Goal: Task Accomplishment & Management: Manage account settings

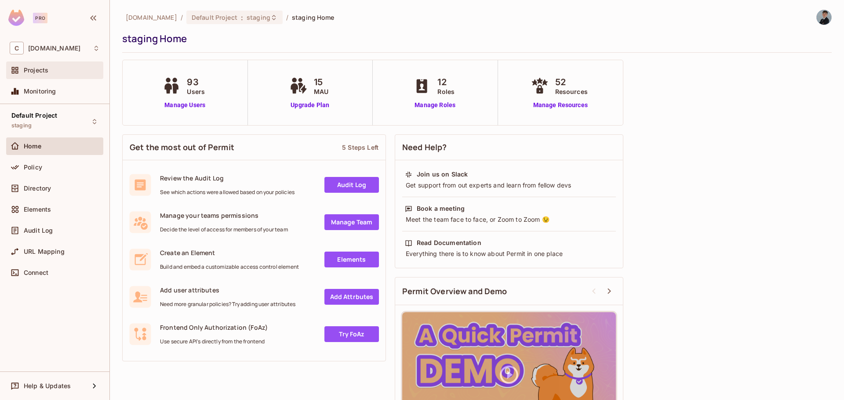
click at [65, 71] on div "Projects" at bounding box center [62, 70] width 76 height 7
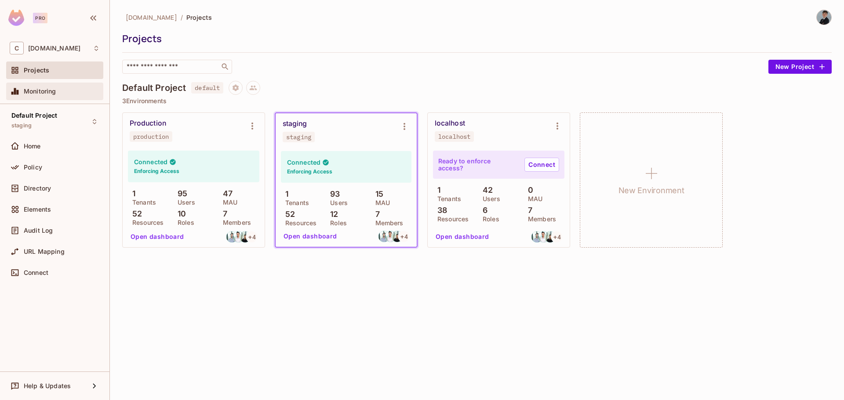
click at [66, 96] on div "Monitoring" at bounding box center [55, 91] width 90 height 11
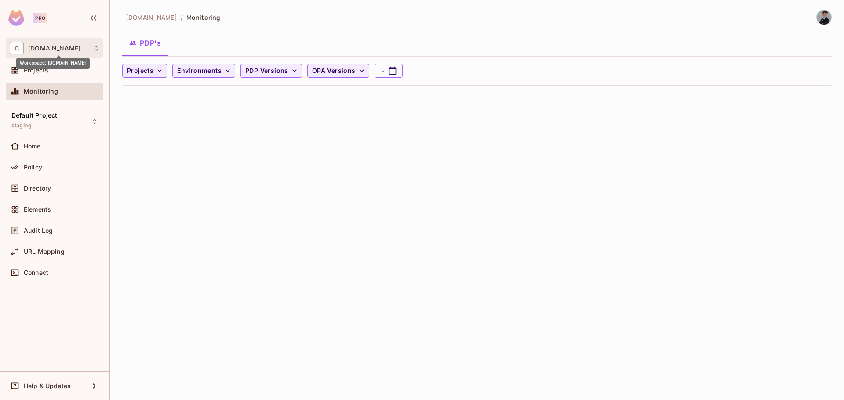
click at [67, 49] on span "[DOMAIN_NAME]" at bounding box center [54, 48] width 52 height 7
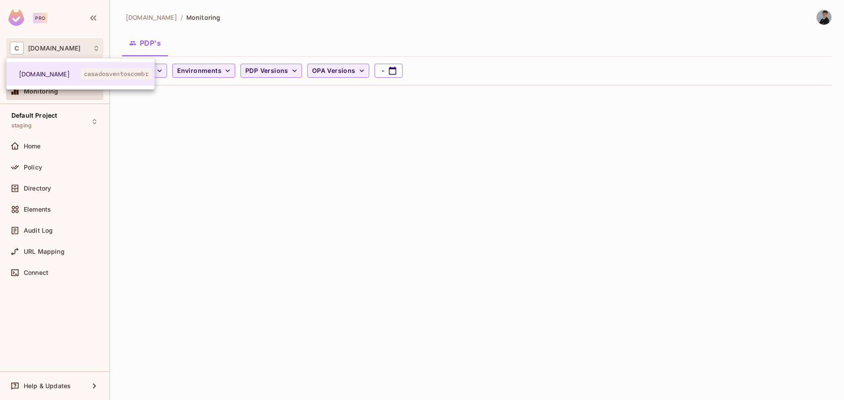
click at [272, 43] on div at bounding box center [422, 200] width 844 height 400
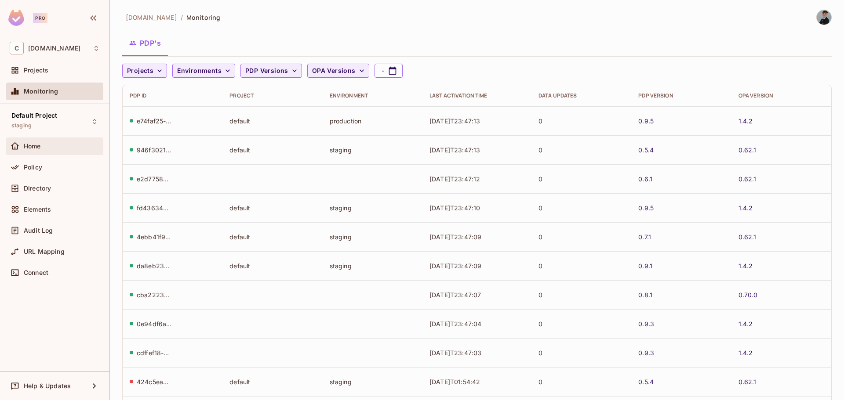
click at [40, 140] on div "Home" at bounding box center [54, 147] width 97 height 18
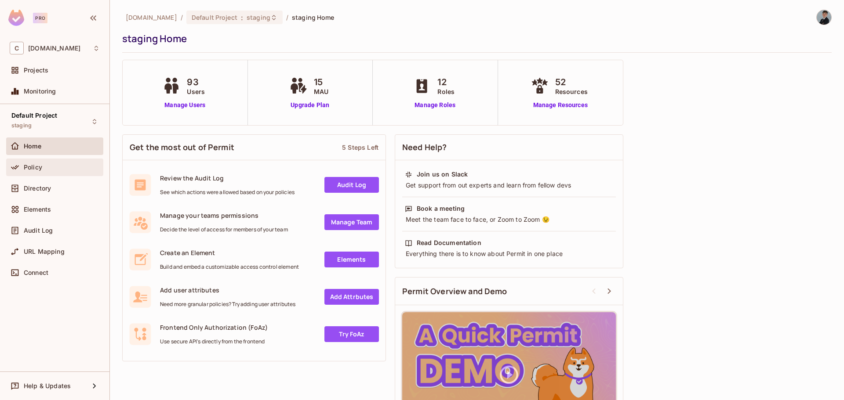
click at [61, 168] on div "Policy" at bounding box center [62, 167] width 76 height 7
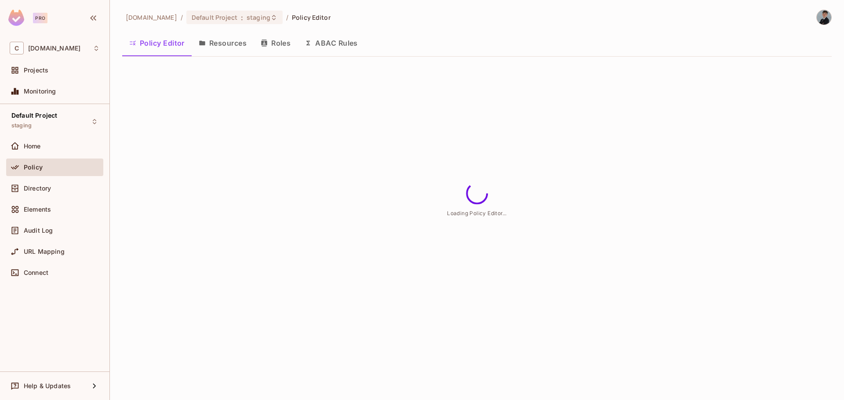
click at [280, 40] on button "Roles" at bounding box center [276, 43] width 44 height 22
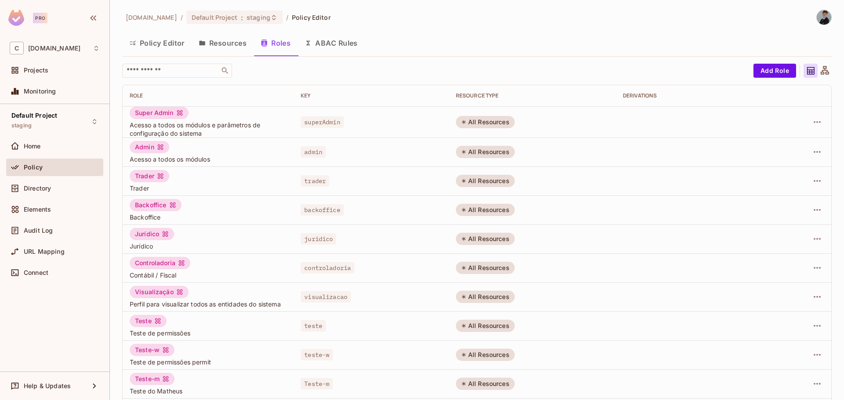
click at [216, 46] on button "Resources" at bounding box center [223, 43] width 62 height 22
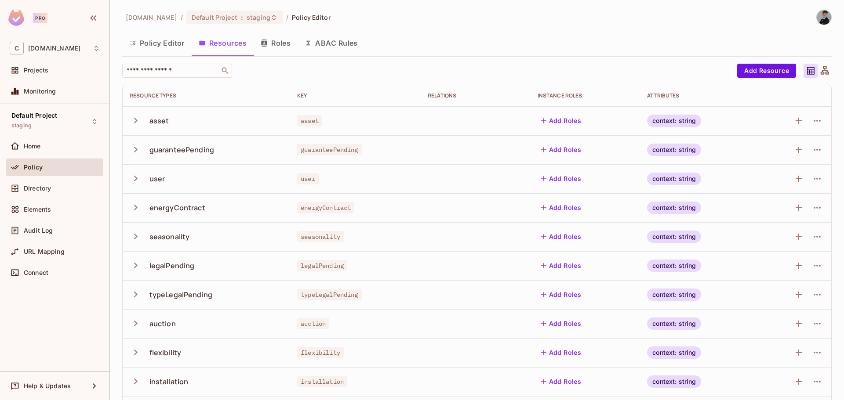
click at [270, 44] on button "Roles" at bounding box center [276, 43] width 44 height 22
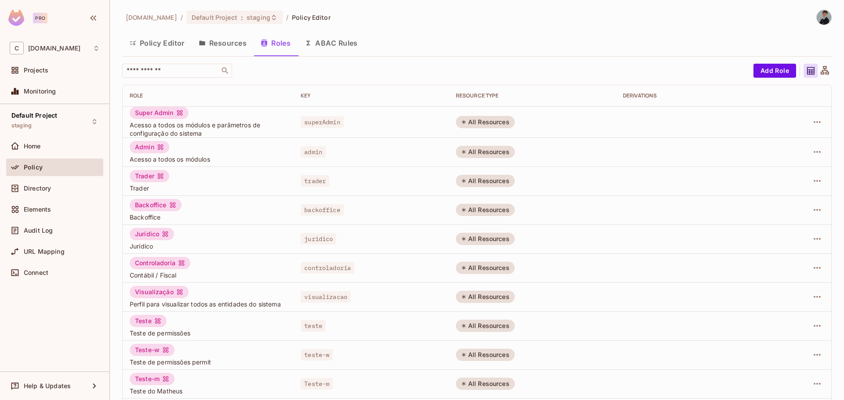
click at [349, 47] on button "ABAC Rules" at bounding box center [330, 43] width 67 height 22
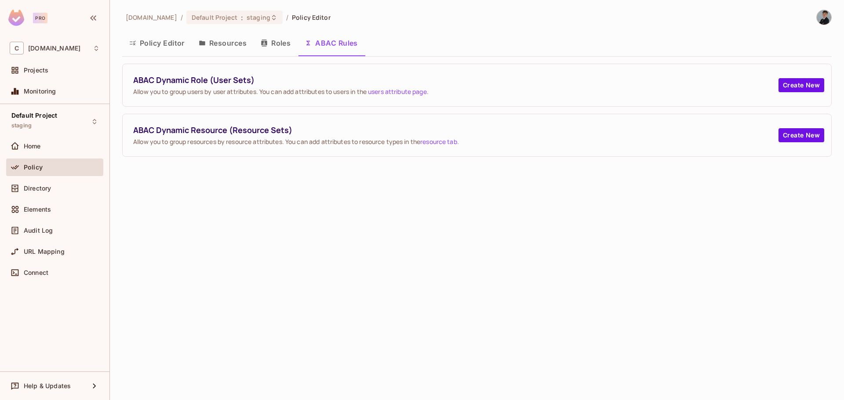
click at [159, 47] on button "Policy Editor" at bounding box center [156, 43] width 69 height 22
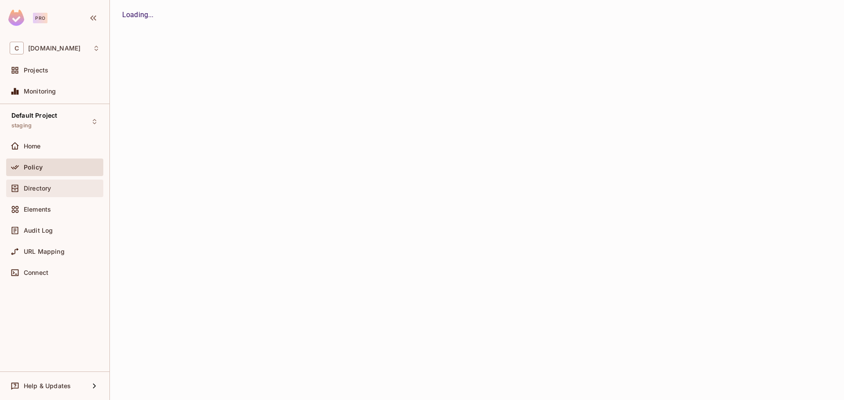
click at [57, 189] on div "Directory" at bounding box center [62, 188] width 76 height 7
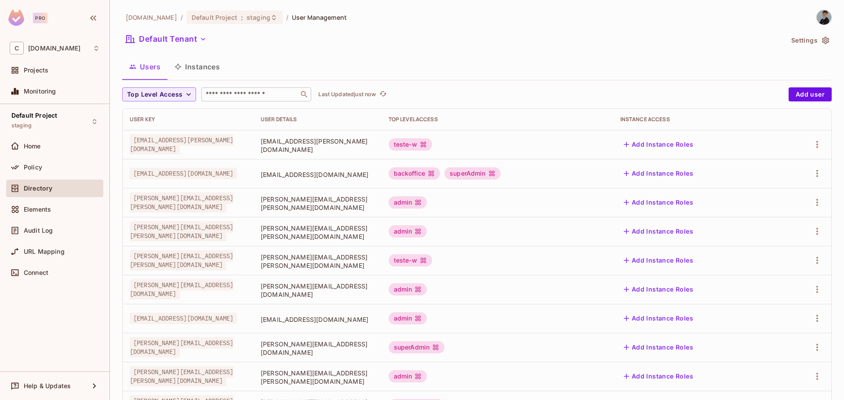
click at [226, 94] on input "text" at bounding box center [250, 94] width 92 height 9
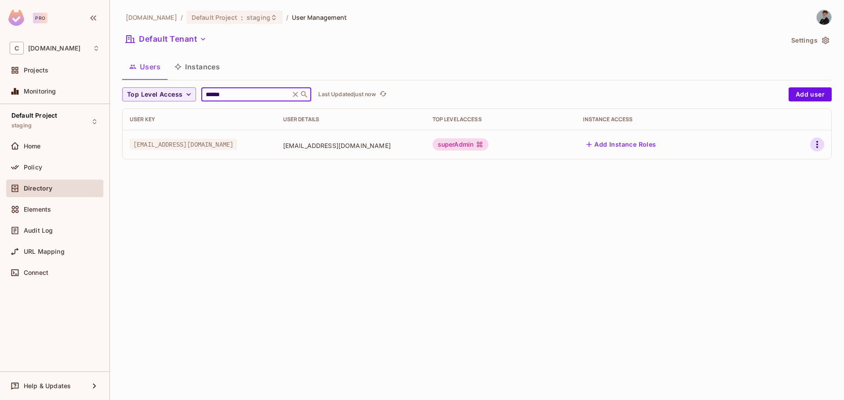
type input "******"
click at [819, 142] on icon "button" at bounding box center [817, 144] width 11 height 11
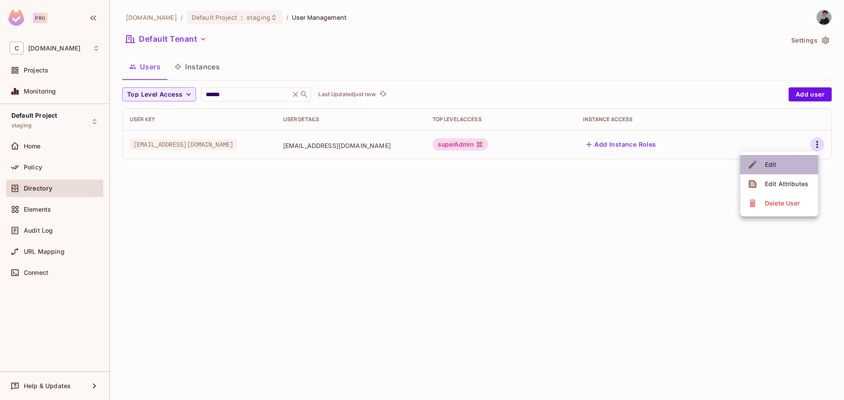
click at [779, 167] on li "Edit" at bounding box center [779, 164] width 78 height 19
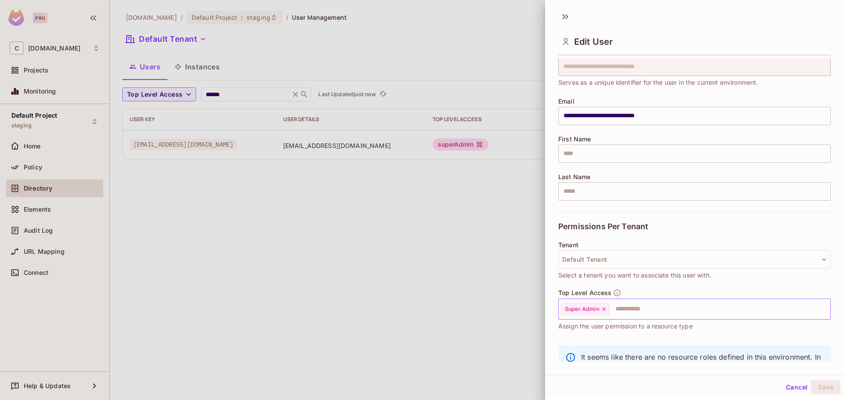
scroll to position [75, 0]
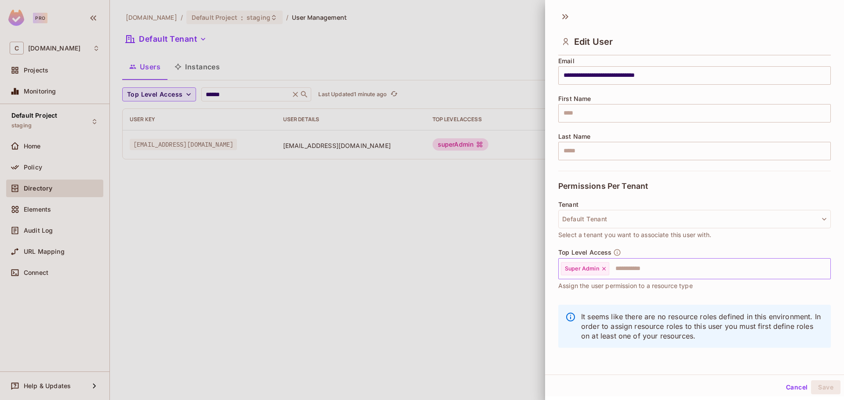
click at [605, 267] on icon at bounding box center [604, 269] width 6 height 6
click at [608, 269] on input "text" at bounding box center [687, 269] width 254 height 18
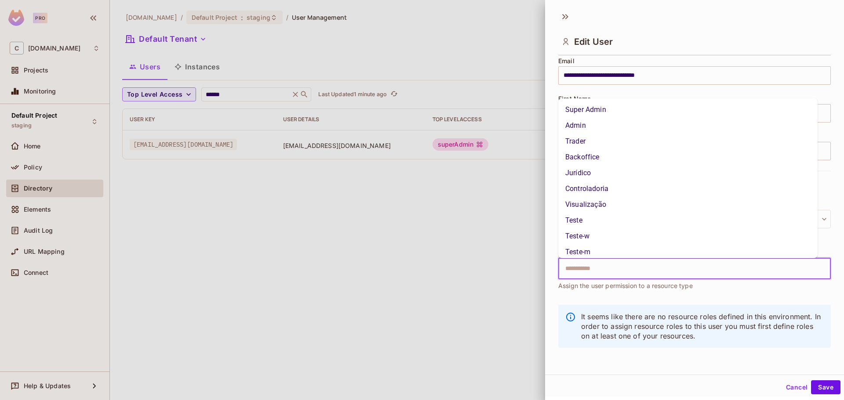
click at [607, 144] on li "Trader" at bounding box center [687, 142] width 259 height 16
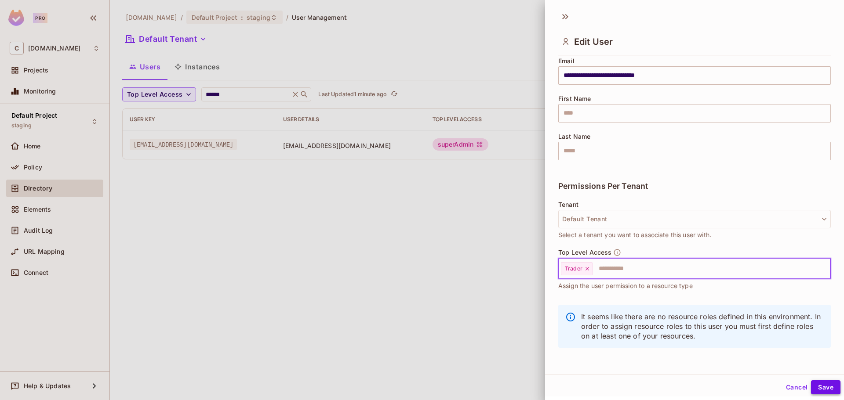
click at [813, 383] on button "Save" at bounding box center [825, 387] width 29 height 14
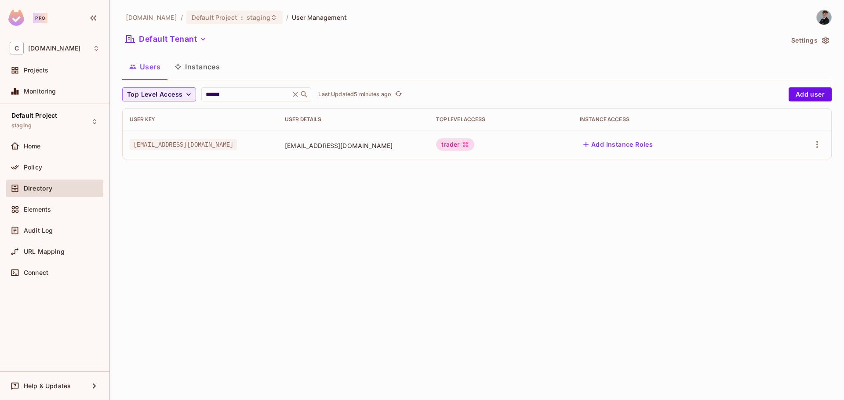
click at [474, 143] on div "trader" at bounding box center [455, 144] width 38 height 12
click at [820, 148] on icon "button" at bounding box center [817, 144] width 11 height 11
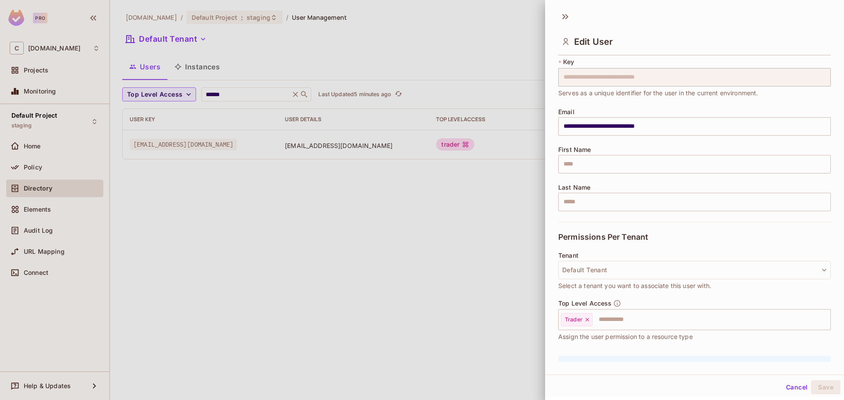
scroll to position [44, 0]
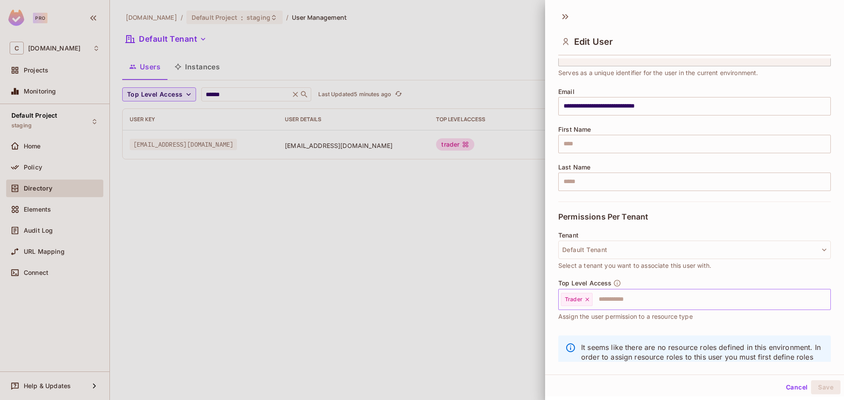
click at [590, 300] on div "Trader" at bounding box center [577, 299] width 32 height 13
click at [589, 299] on icon at bounding box center [587, 300] width 6 height 6
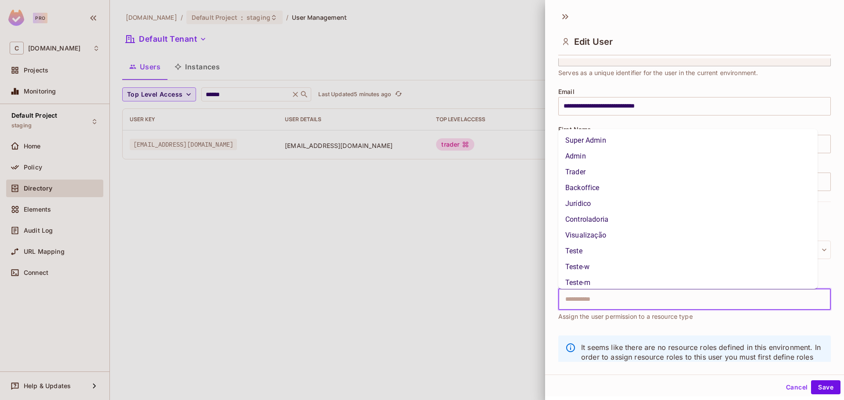
click at [589, 299] on input "text" at bounding box center [687, 300] width 254 height 18
click at [598, 144] on li "Super Admin" at bounding box center [687, 141] width 259 height 16
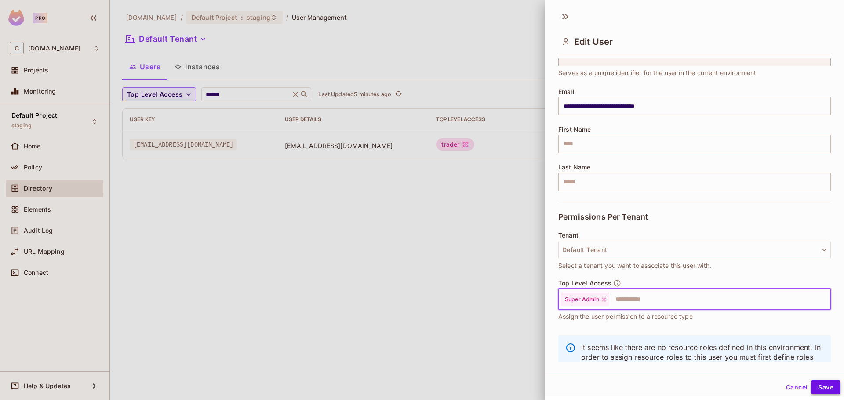
click at [826, 387] on button "Save" at bounding box center [825, 387] width 29 height 14
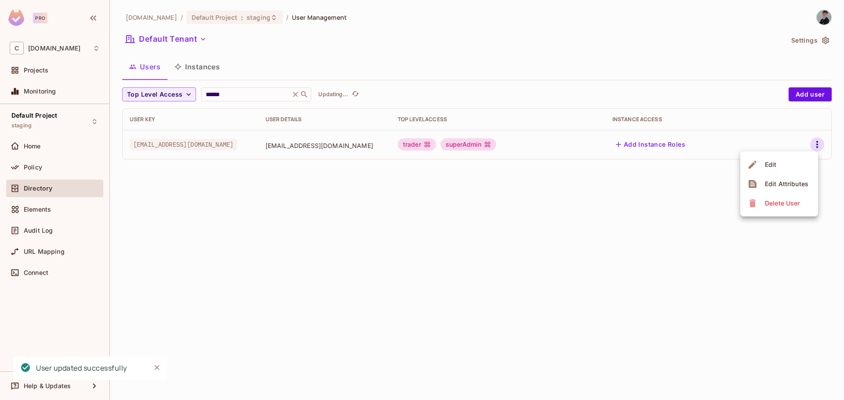
click at [429, 231] on div at bounding box center [422, 200] width 844 height 400
